Goal: Go to known website: Access a specific website the user already knows

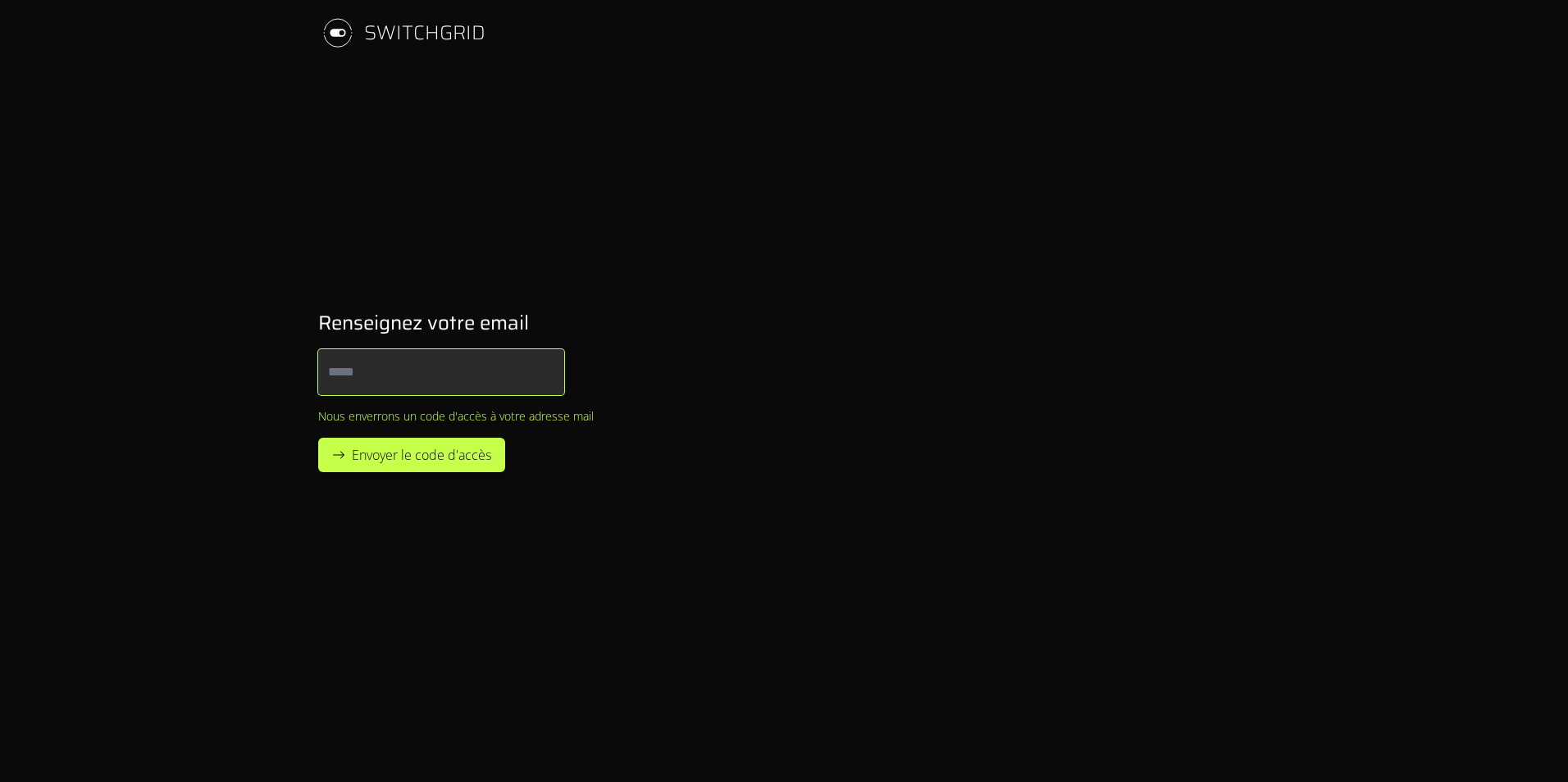
click at [421, 378] on input "Email" at bounding box center [441, 372] width 246 height 46
type input "**********"
click at [422, 457] on span "Envoyer le code d'accès" at bounding box center [421, 454] width 139 height 19
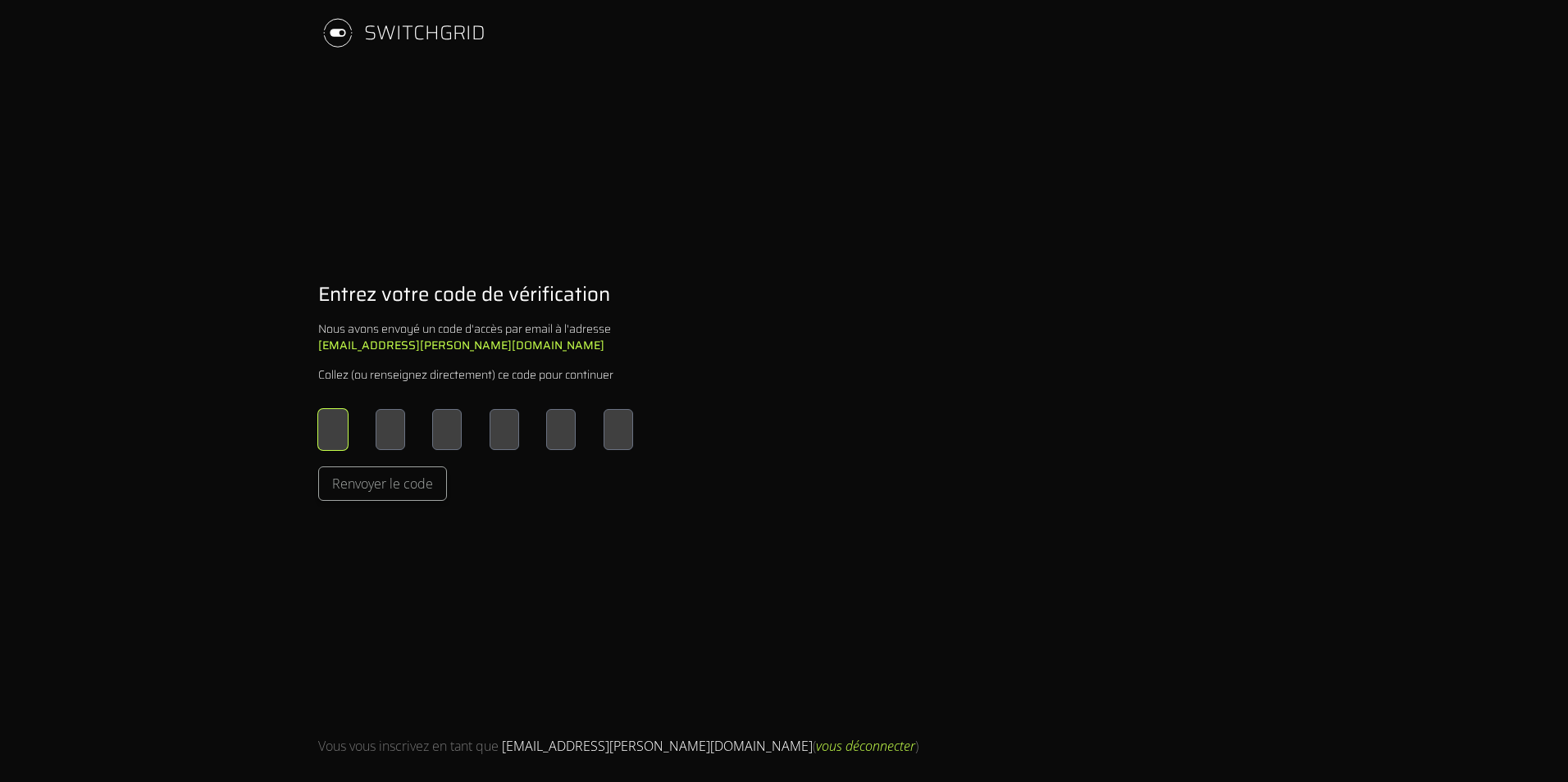
click at [324, 432] on input "Please enter OTP character 1" at bounding box center [333, 429] width 30 height 41
type input "*"
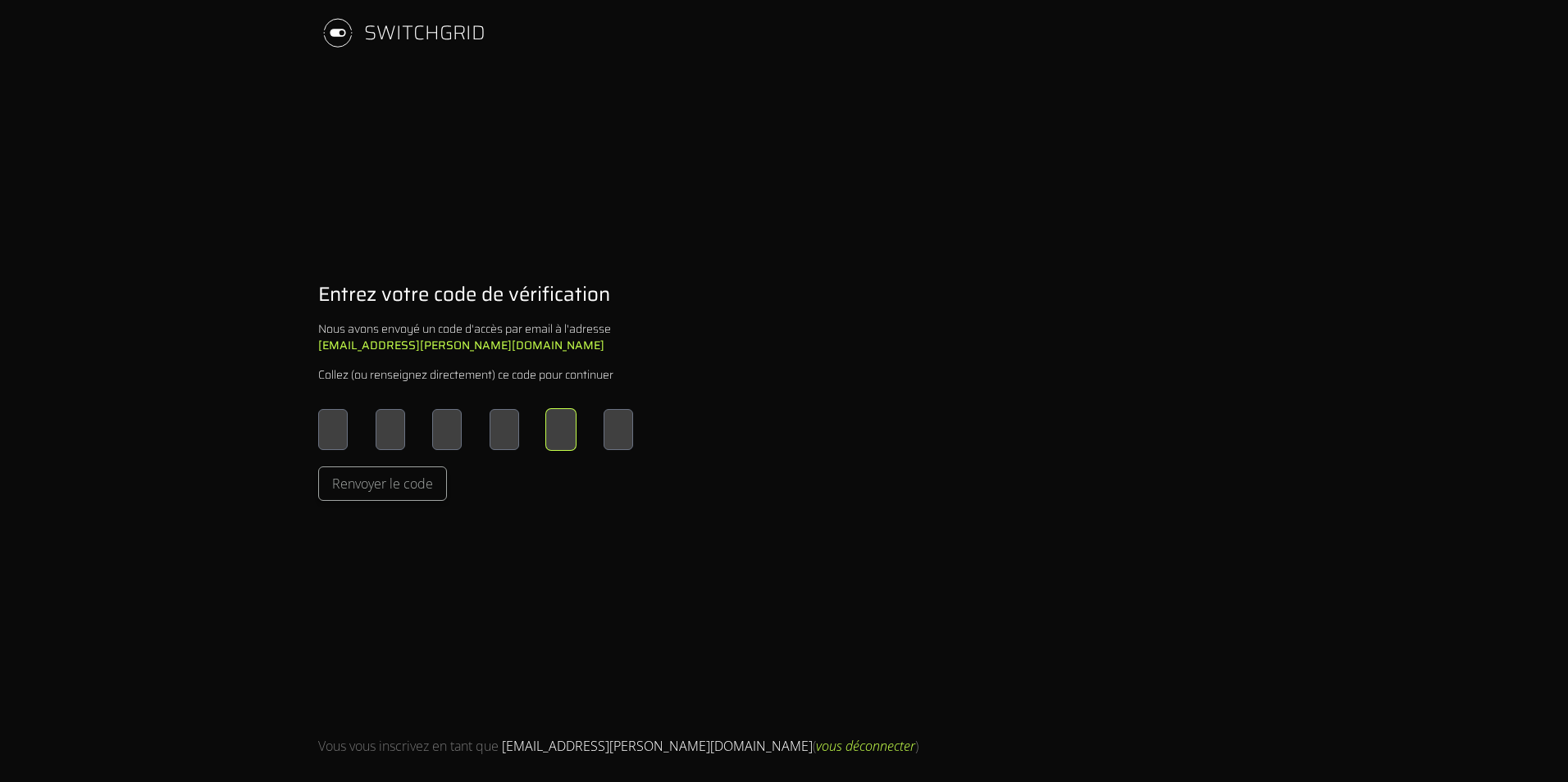
type input "*"
